Goal: Task Accomplishment & Management: Manage account settings

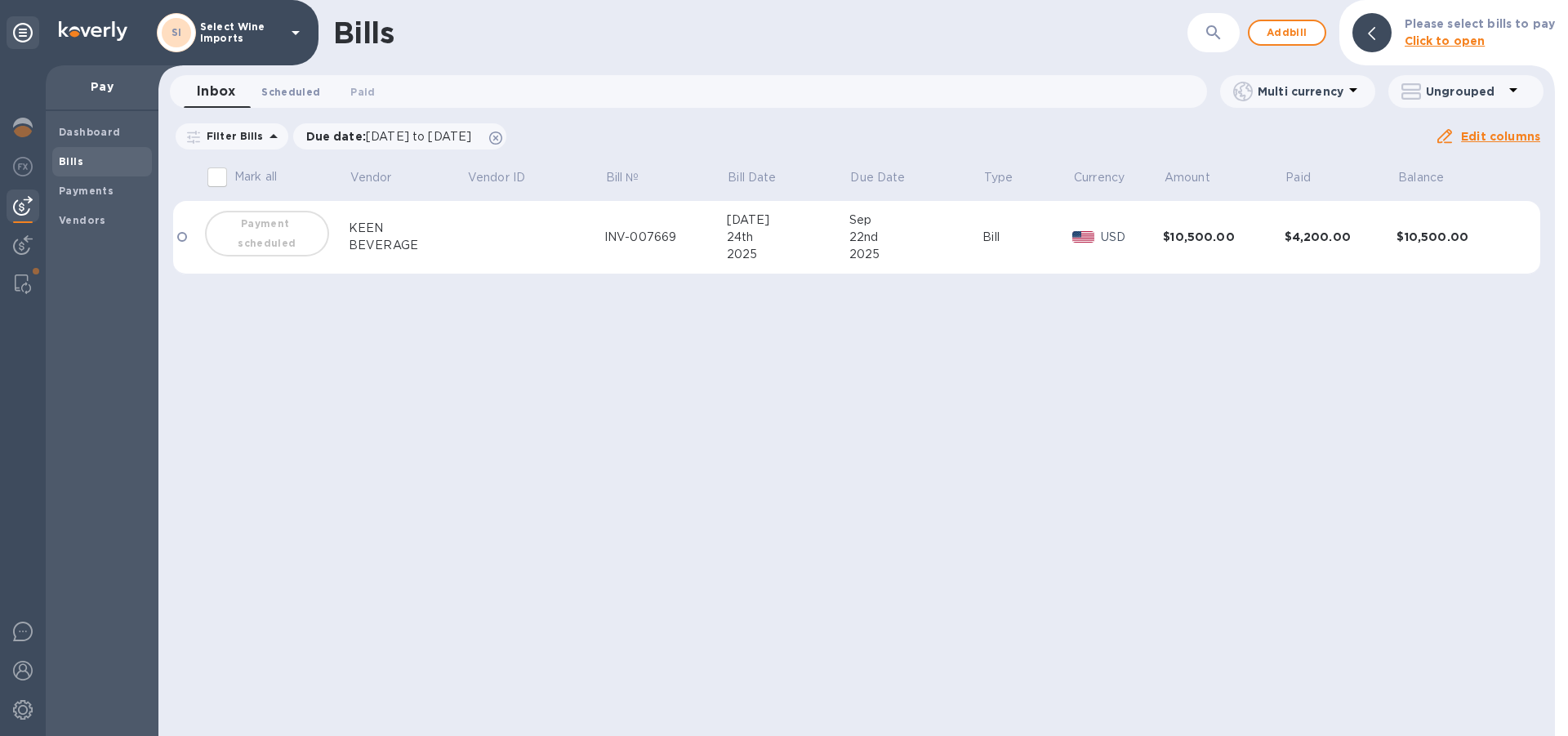
click at [308, 93] on span "Scheduled 0" at bounding box center [290, 91] width 58 height 17
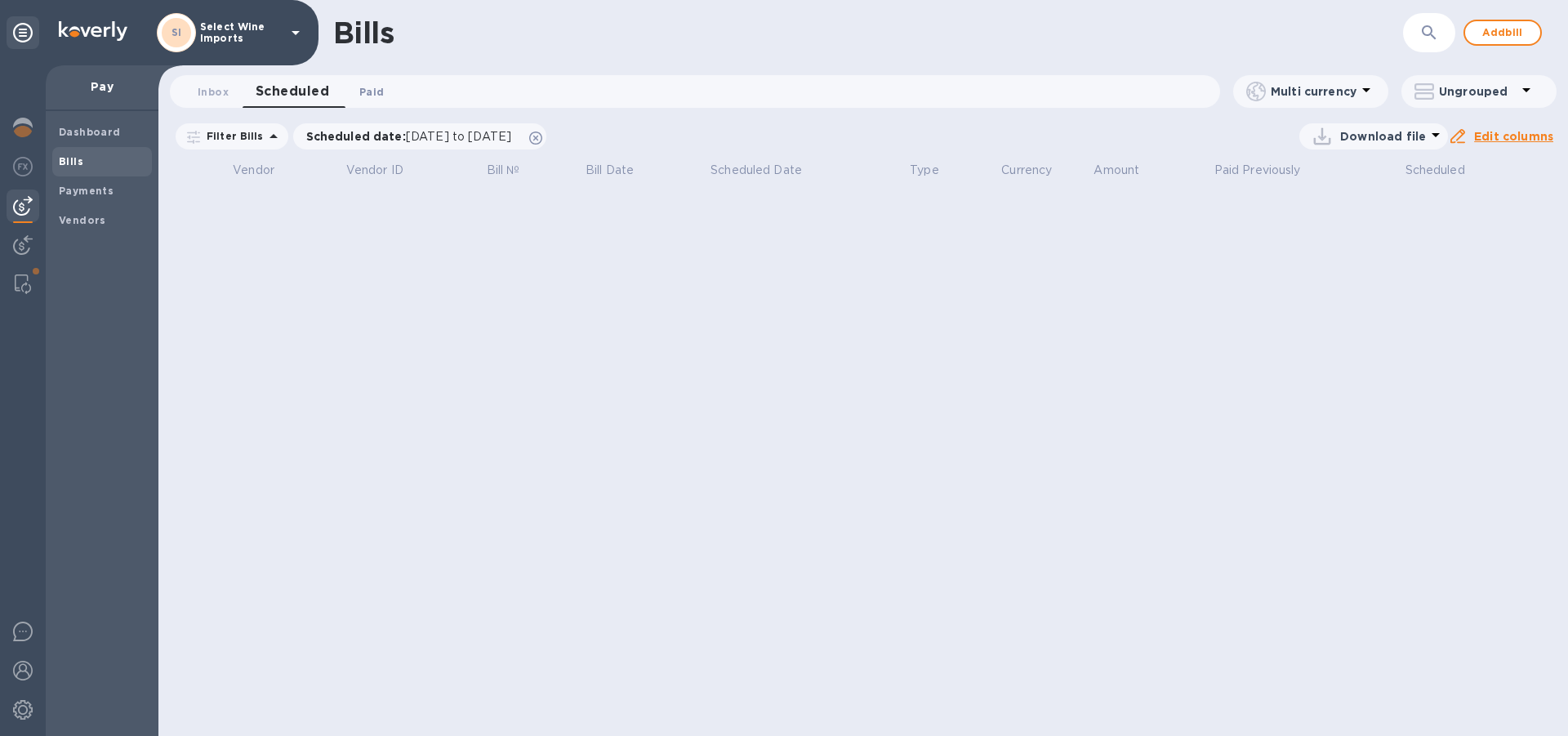
click at [375, 96] on span "Paid 0" at bounding box center [372, 91] width 25 height 17
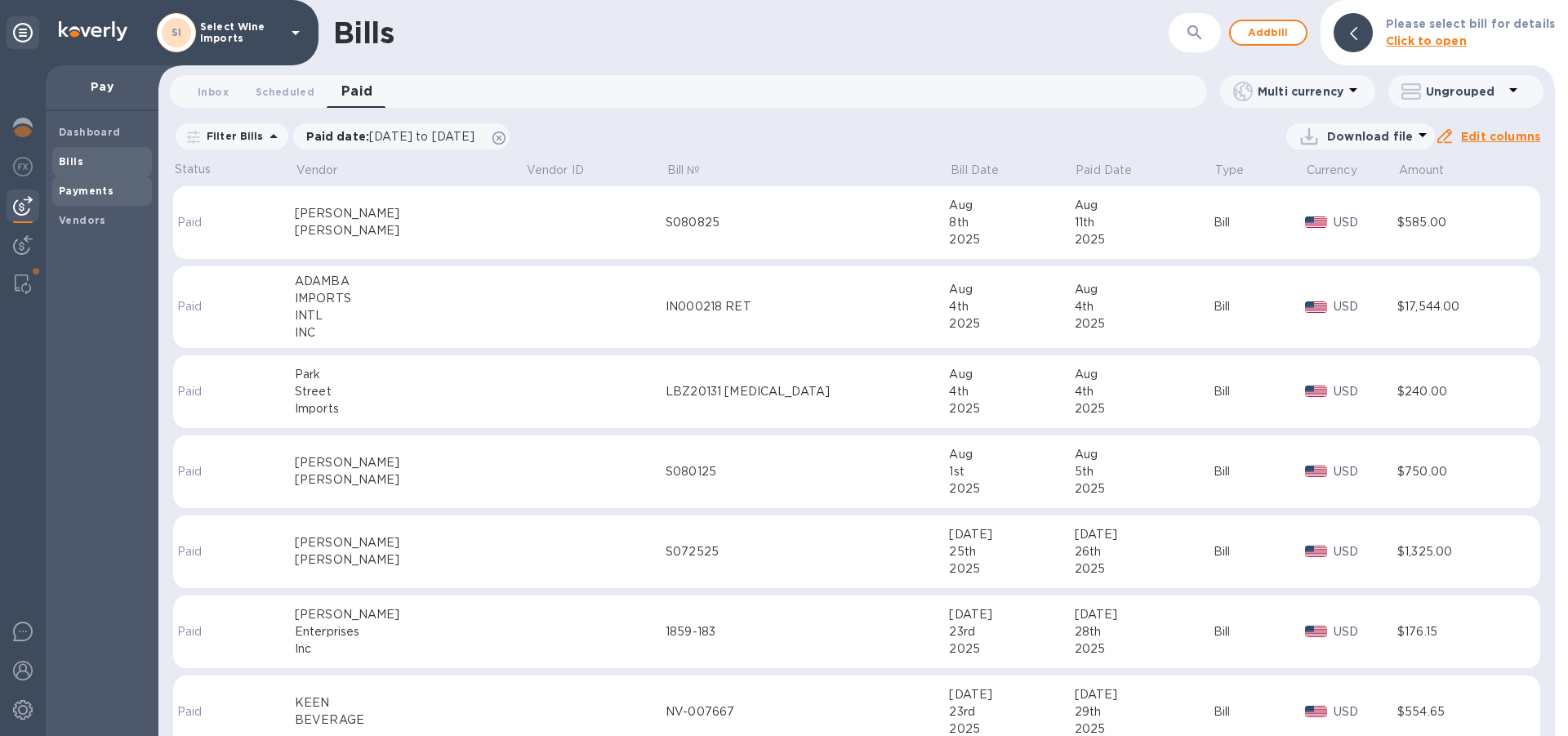
click at [79, 188] on b "Payments" at bounding box center [86, 191] width 55 height 12
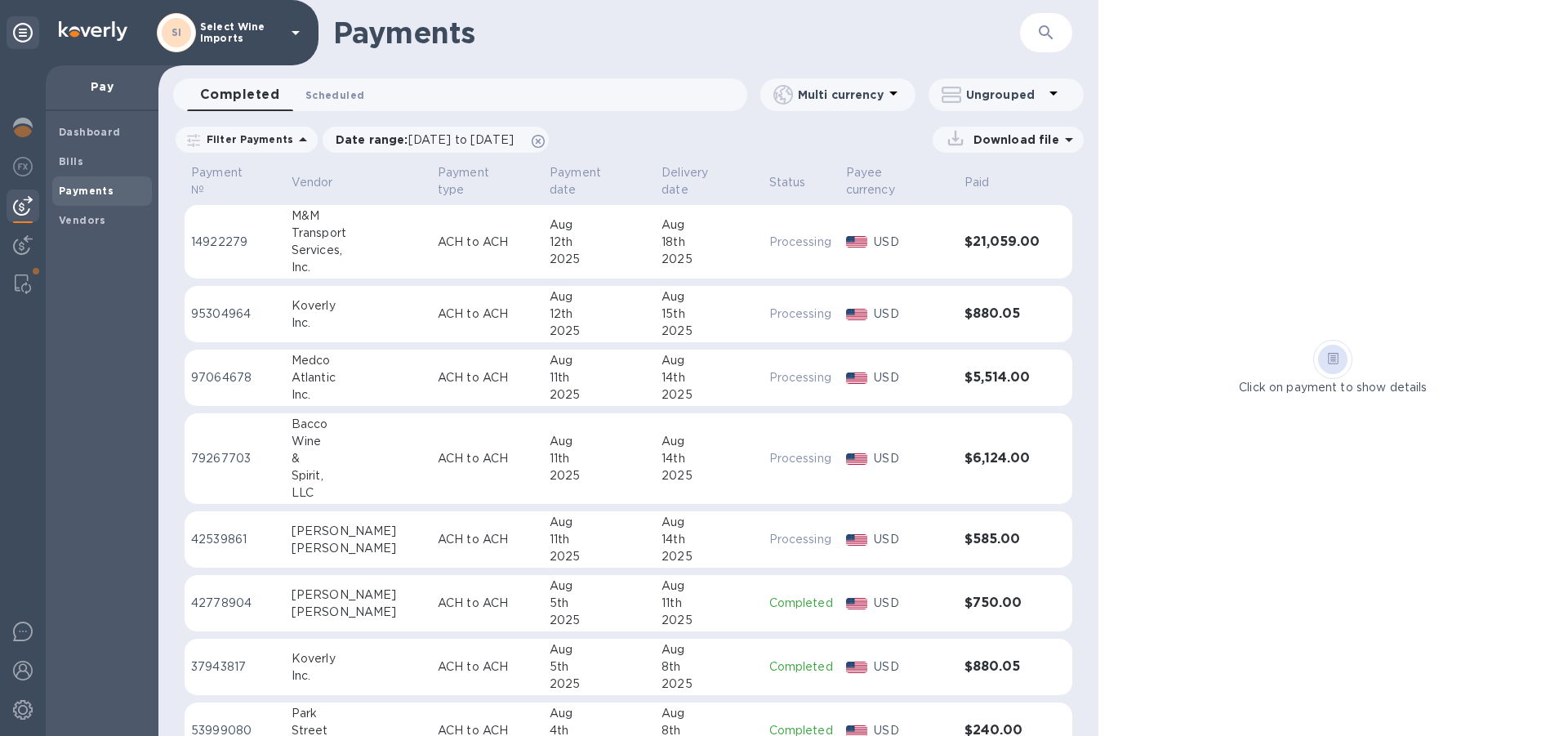
click at [324, 108] on button "Scheduled 0" at bounding box center [335, 95] width 85 height 33
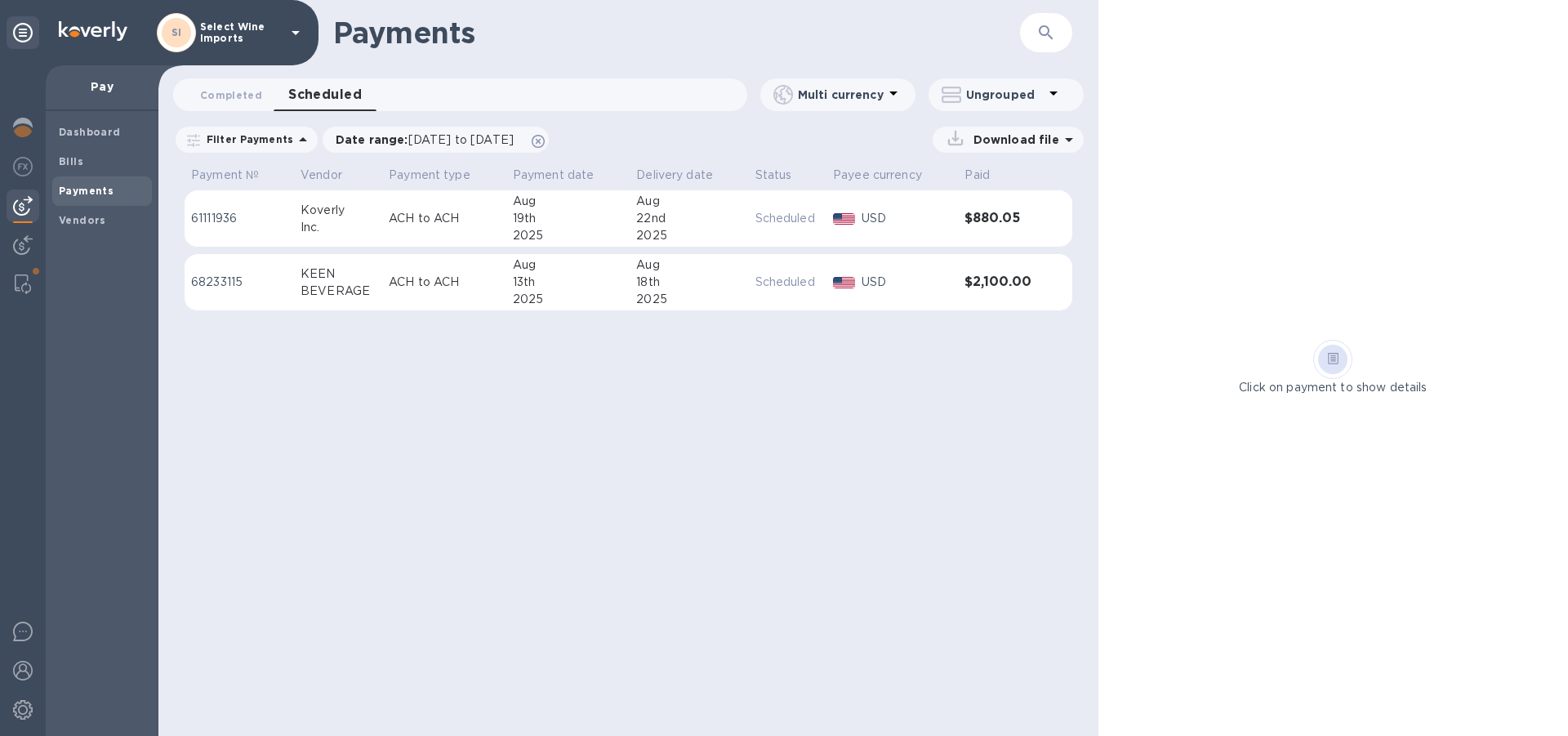
click at [23, 205] on img at bounding box center [23, 205] width 19 height 19
click at [75, 166] on b "Bills" at bounding box center [71, 161] width 25 height 12
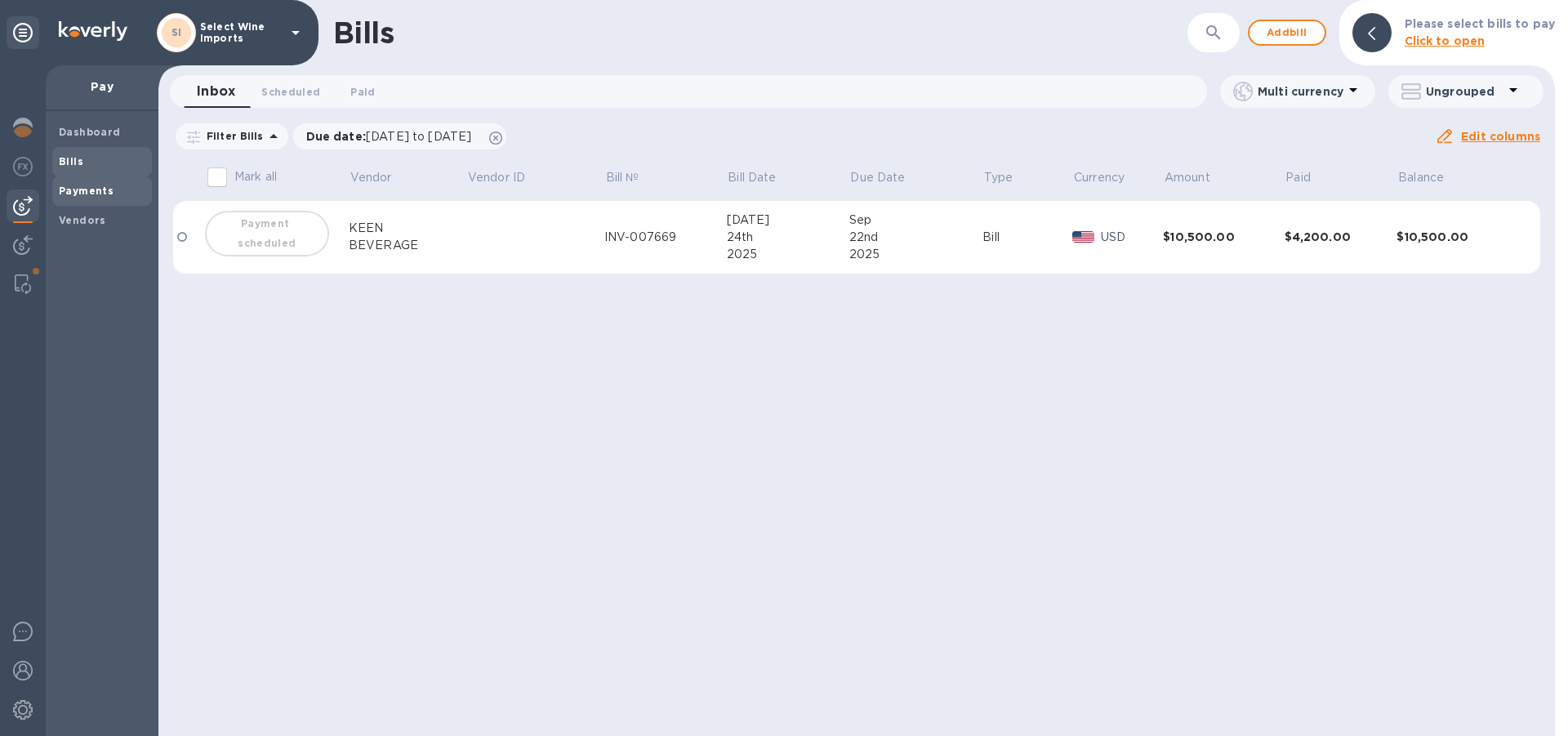
click at [76, 195] on b "Payments" at bounding box center [86, 191] width 55 height 12
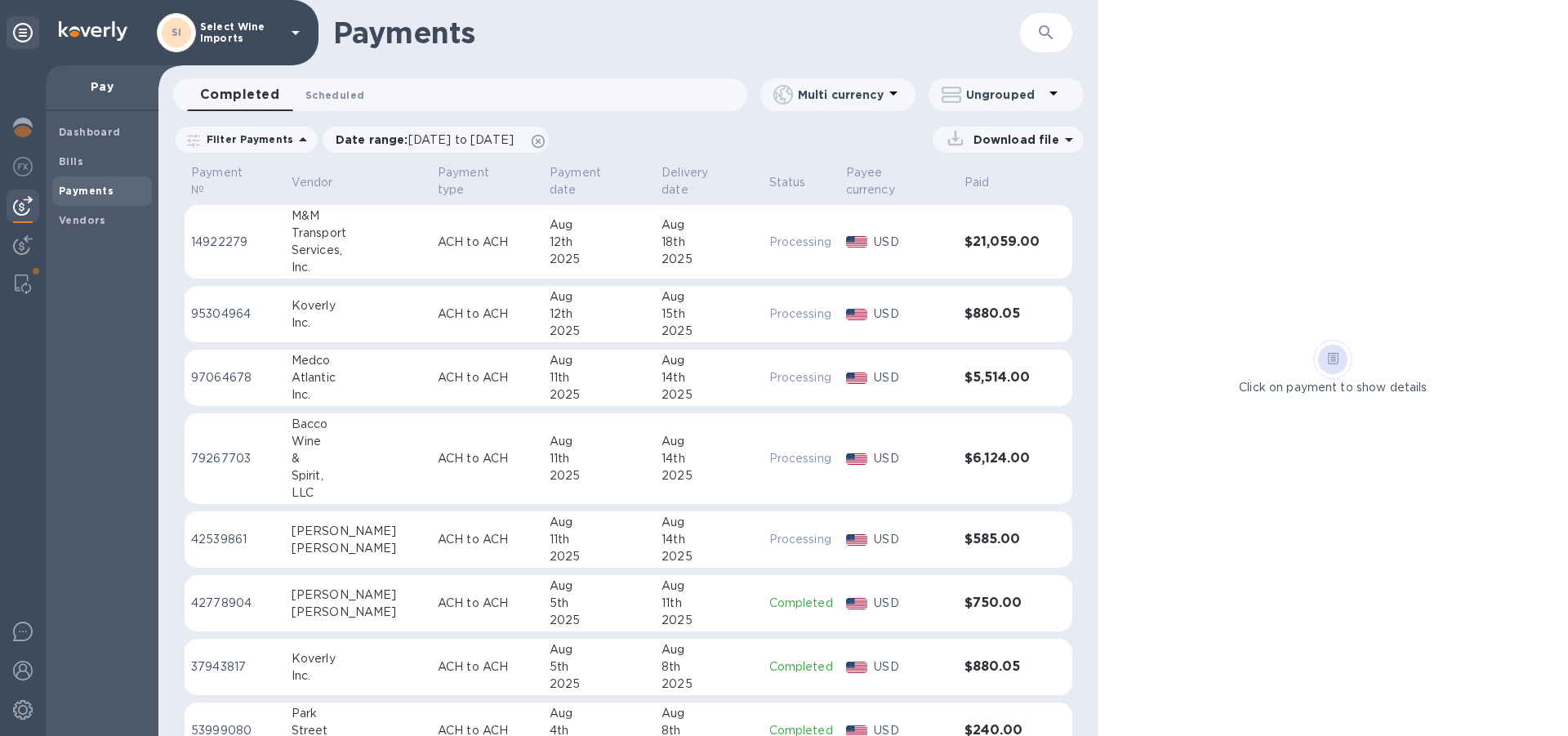
click at [339, 97] on span "Scheduled 0" at bounding box center [335, 95] width 58 height 17
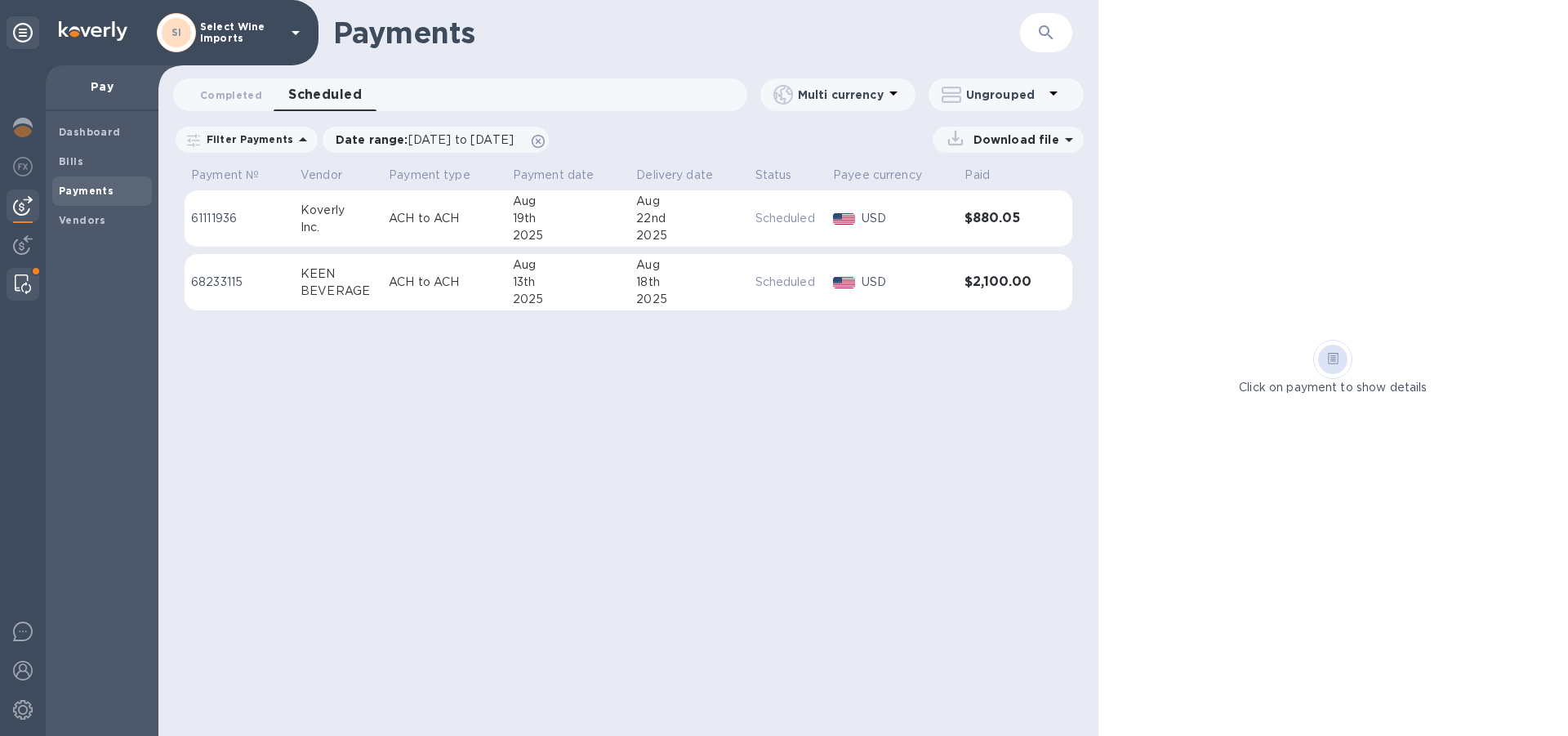
click at [27, 289] on img at bounding box center [23, 284] width 16 height 19
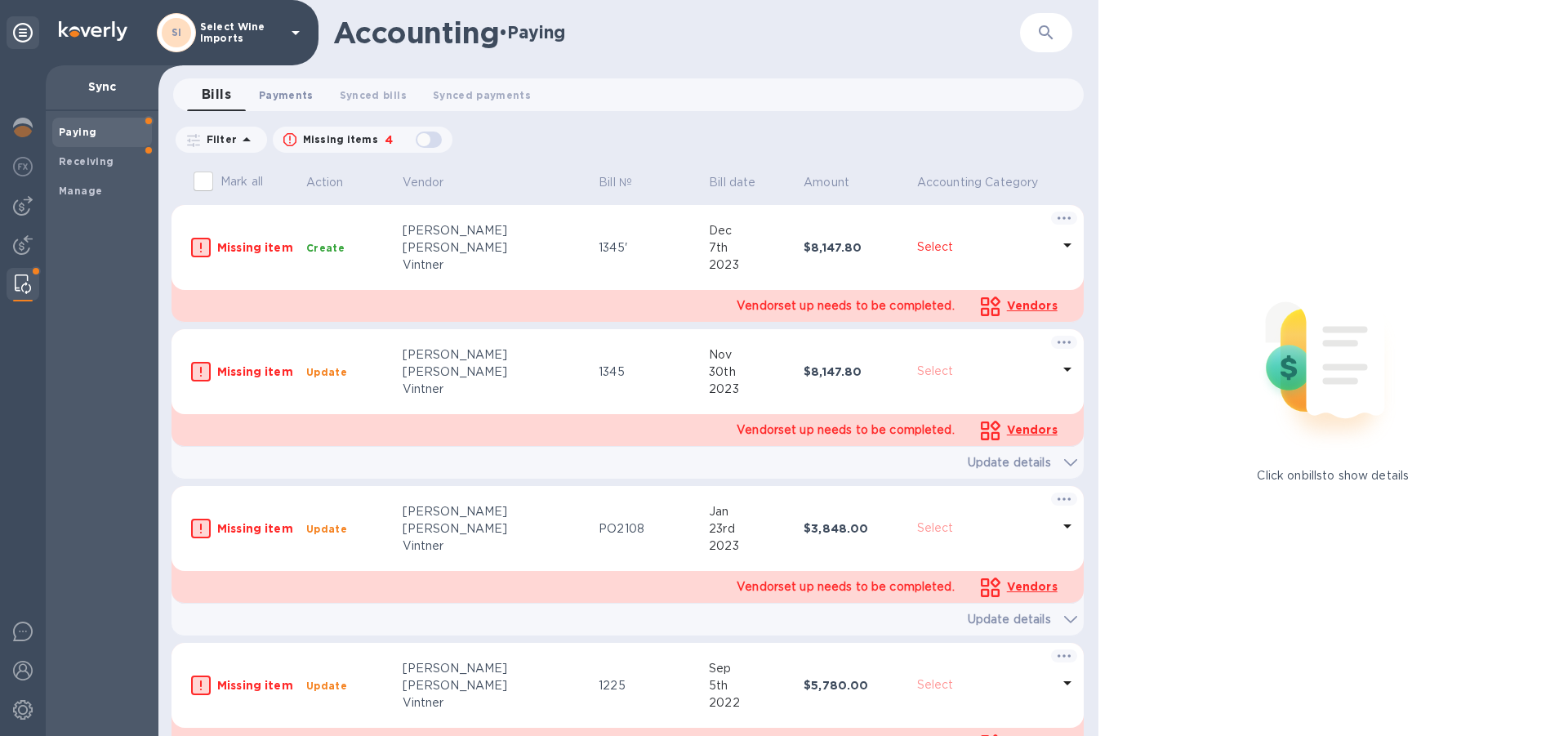
click at [280, 101] on span "Payments 0" at bounding box center [286, 95] width 55 height 17
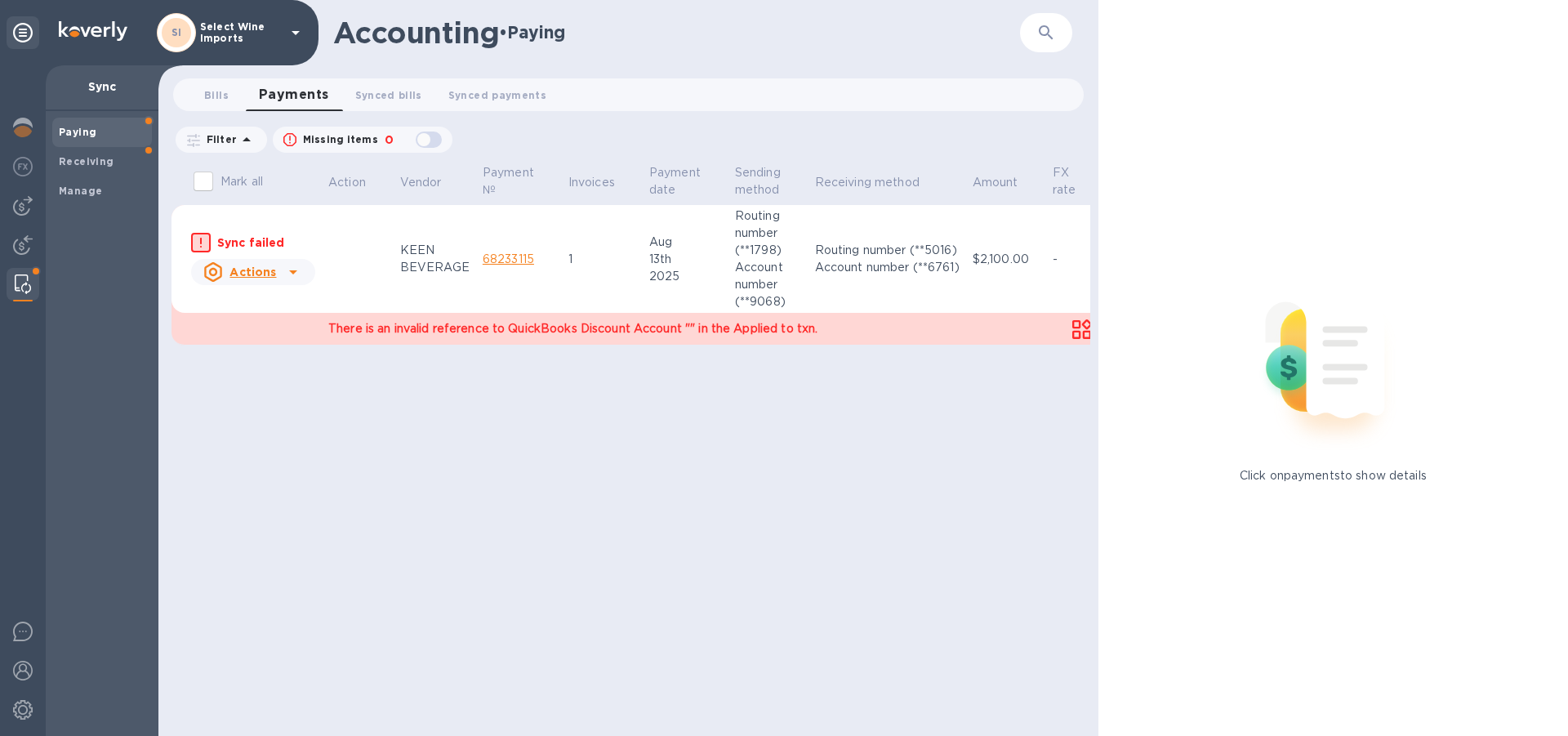
click at [262, 268] on u "Actions" at bounding box center [252, 272] width 47 height 13
click at [300, 337] on b "Mark as synced" at bounding box center [313, 338] width 91 height 13
